Goal: Information Seeking & Learning: Learn about a topic

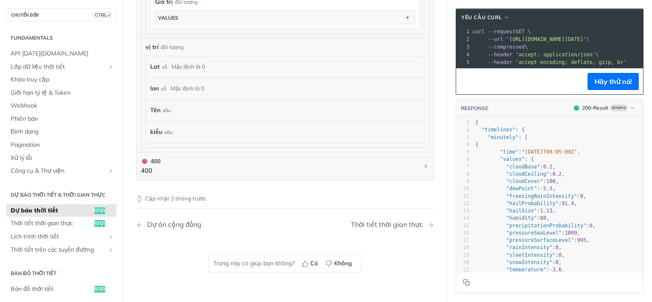
scroll to position [951, 0]
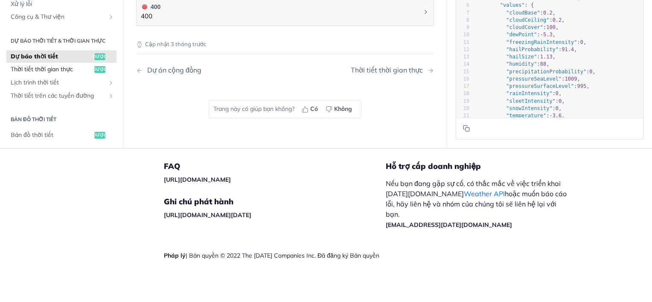
click at [46, 67] on span "Thời tiết thời gian thực" at bounding box center [52, 69] width 82 height 9
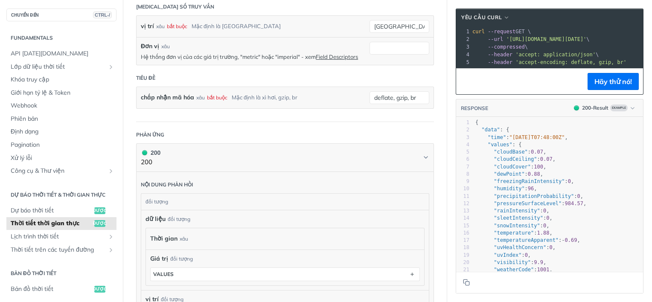
scroll to position [100, 0]
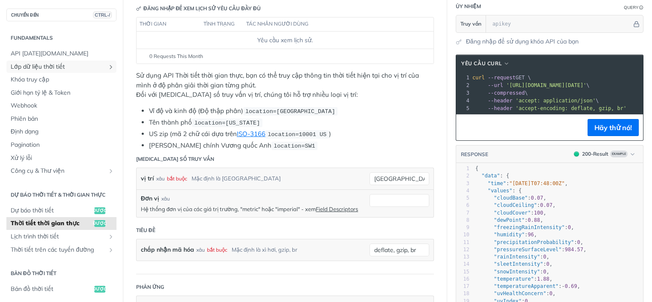
click at [46, 67] on span "Lớp dữ liệu thời tiết" at bounding box center [58, 67] width 95 height 9
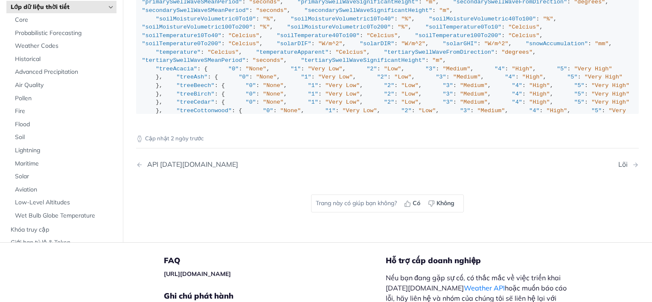
scroll to position [1146, 0]
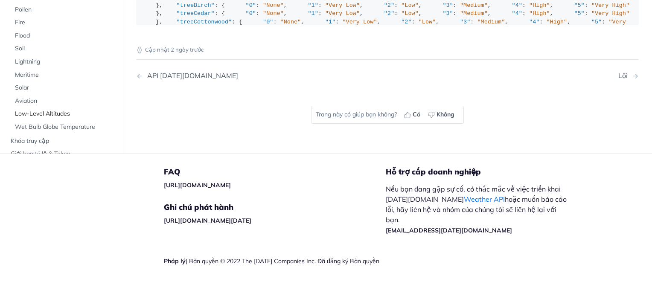
click at [37, 110] on span "Low-Level Altitudes" at bounding box center [64, 114] width 99 height 9
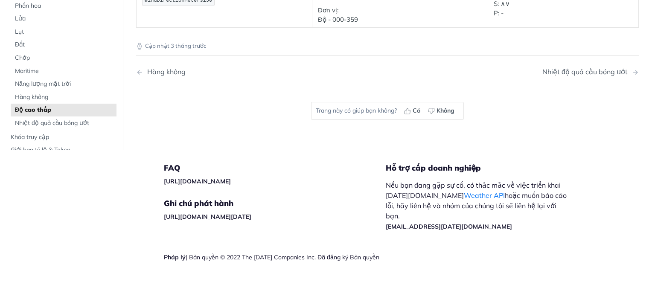
scroll to position [331, 0]
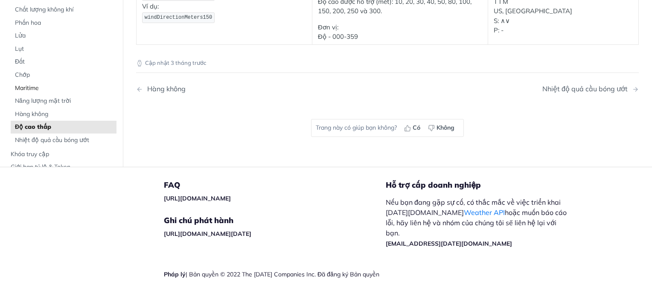
click at [27, 85] on span "Maritime" at bounding box center [64, 88] width 99 height 9
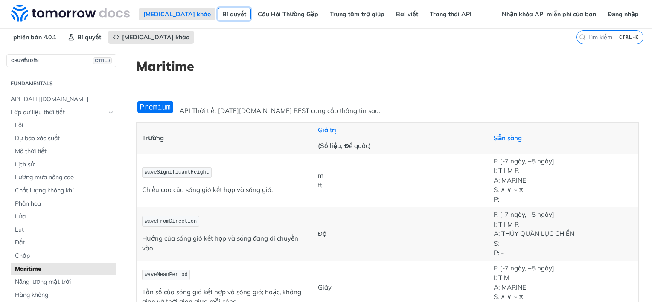
click at [218, 13] on link "Bí quyết" at bounding box center [234, 14] width 33 height 13
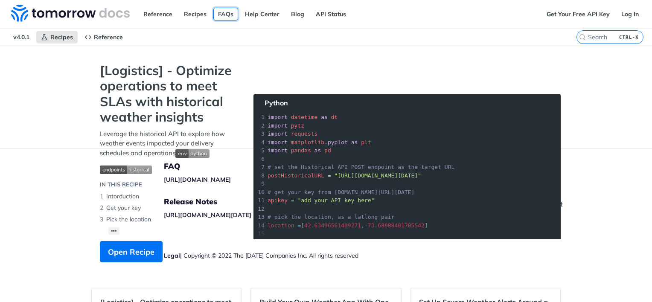
click at [225, 10] on link "FAQs" at bounding box center [225, 14] width 25 height 13
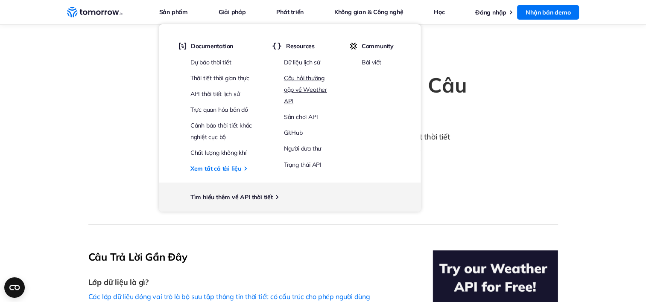
click at [302, 76] on link "Câu hỏi thường gặp về Weather API" at bounding box center [305, 89] width 43 height 31
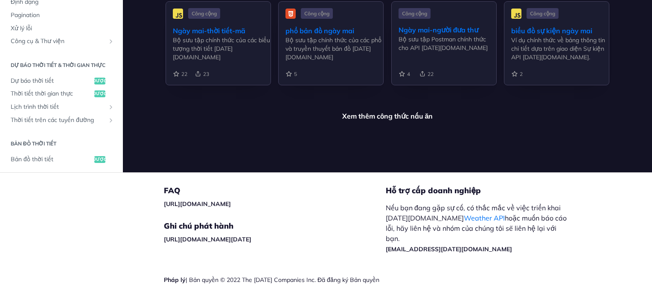
scroll to position [2136, 0]
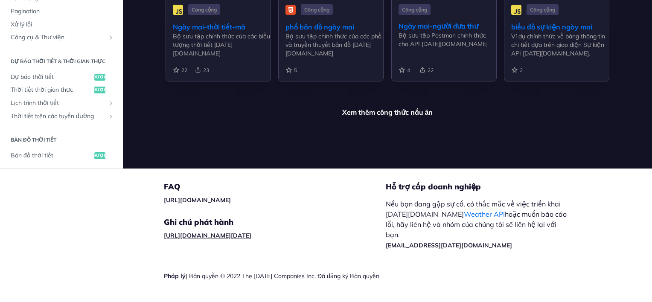
click at [251, 232] on link "[URL][DOMAIN_NAME][DATE]" at bounding box center [208, 236] width 88 height 8
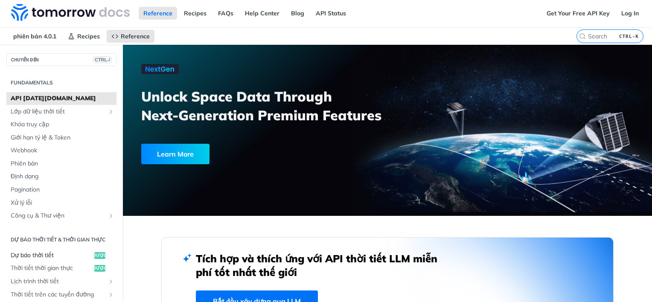
scroll to position [0, 0]
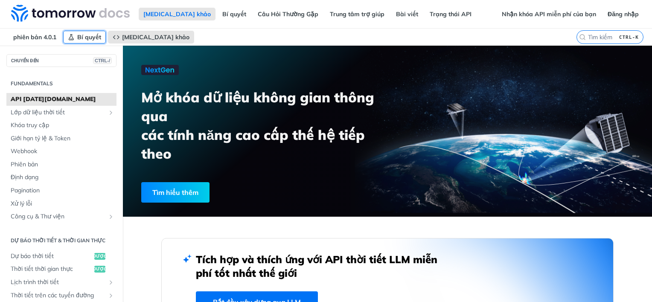
click at [77, 35] on span "Bí quyết" at bounding box center [89, 37] width 24 height 8
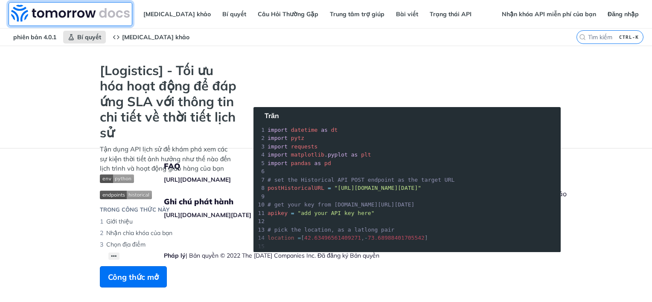
click at [79, 12] on img at bounding box center [70, 13] width 119 height 17
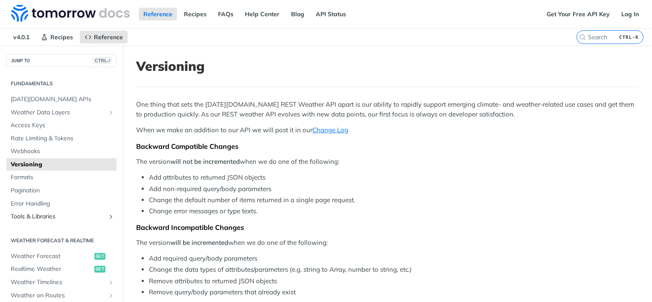
click at [27, 217] on span "Tools & Libraries" at bounding box center [58, 217] width 95 height 9
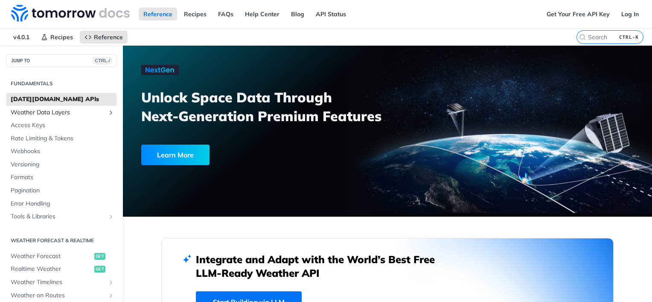
click at [35, 113] on span "Weather Data Layers" at bounding box center [58, 112] width 95 height 9
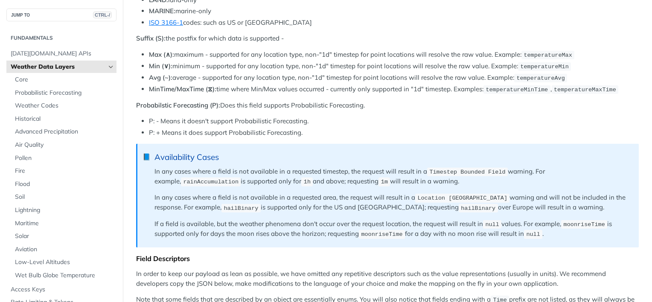
scroll to position [264, 0]
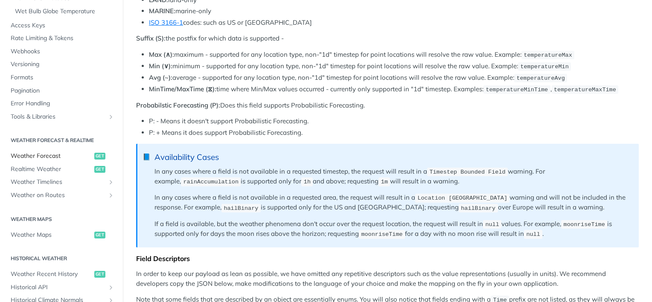
click at [45, 156] on span "Weather Forecast" at bounding box center [52, 156] width 82 height 9
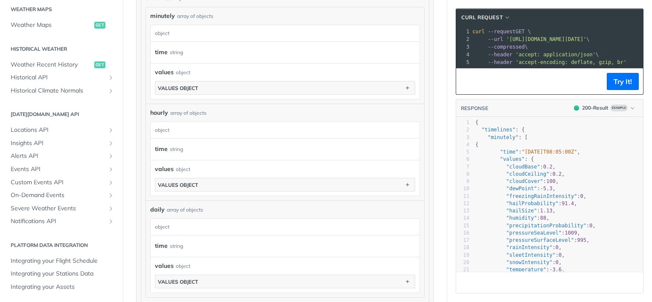
scroll to position [195, 0]
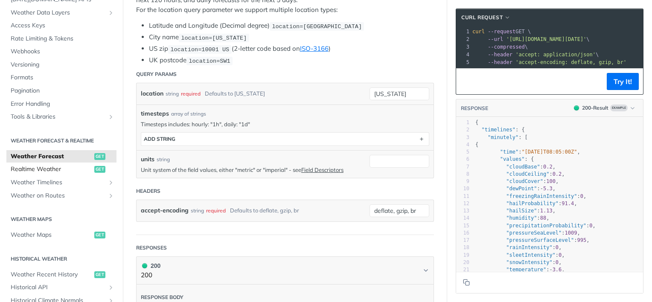
click at [37, 172] on span "Realtime Weather" at bounding box center [52, 169] width 82 height 9
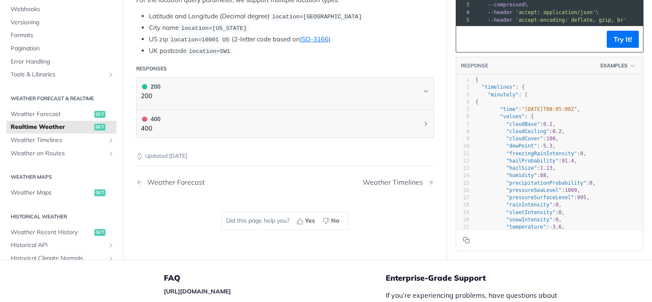
scroll to position [656, 0]
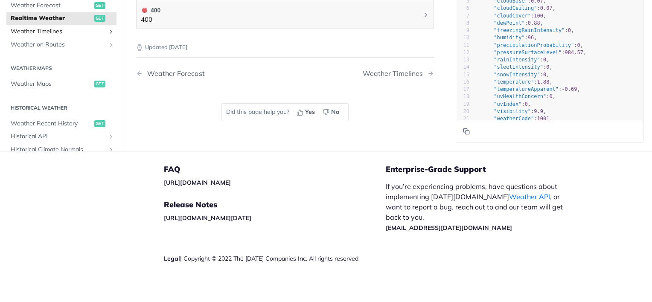
click at [47, 28] on span "Weather Timelines" at bounding box center [58, 31] width 95 height 9
